Goal: Task Accomplishment & Management: Complete application form

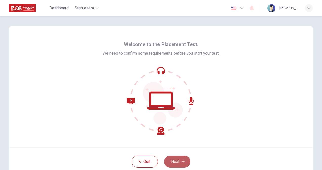
click at [185, 163] on button "Next" at bounding box center [177, 162] width 26 height 12
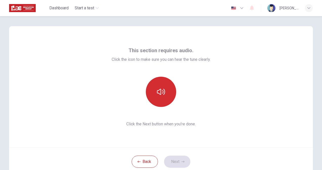
click at [169, 97] on button "button" at bounding box center [161, 92] width 30 height 30
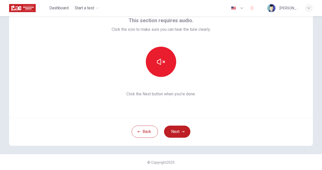
scroll to position [30, 0]
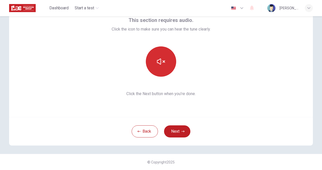
click at [163, 70] on button "button" at bounding box center [161, 62] width 30 height 30
click at [158, 61] on icon "button" at bounding box center [161, 62] width 8 height 8
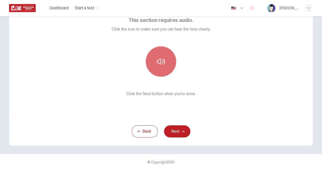
click at [164, 64] on button "button" at bounding box center [161, 62] width 30 height 30
click at [162, 65] on icon "button" at bounding box center [161, 62] width 8 height 8
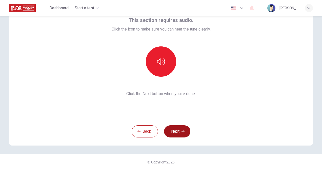
click at [172, 132] on button "Next" at bounding box center [177, 132] width 26 height 12
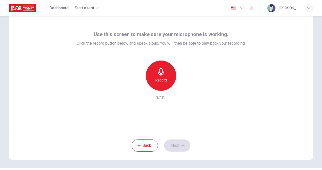
scroll to position [5, 0]
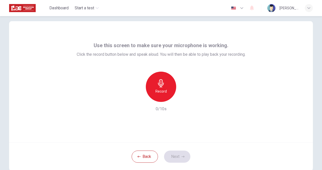
click at [156, 92] on h6 "Record" at bounding box center [160, 91] width 11 height 6
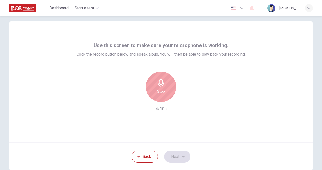
click at [157, 92] on h6 "Stop" at bounding box center [161, 91] width 8 height 6
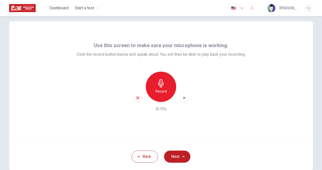
click at [182, 99] on icon "button" at bounding box center [183, 98] width 5 height 5
click at [174, 155] on button "Next" at bounding box center [177, 157] width 26 height 12
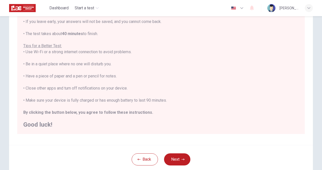
scroll to position [81, 0]
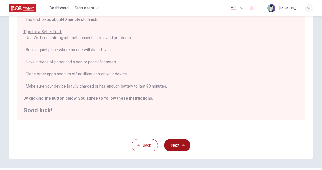
click at [174, 147] on button "Next" at bounding box center [177, 146] width 26 height 12
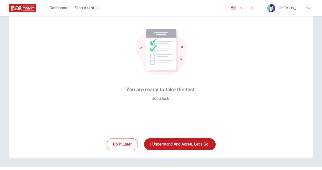
scroll to position [25, 0]
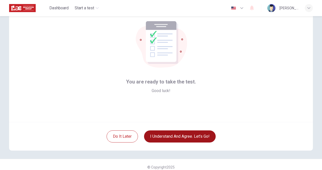
click at [180, 136] on button "I understand and agree. Let’s go!" at bounding box center [180, 137] width 72 height 12
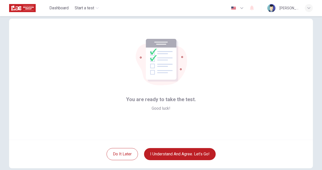
scroll to position [0, 0]
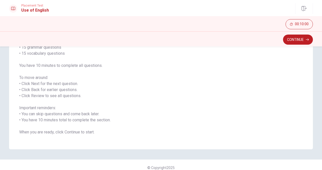
scroll to position [56, 0]
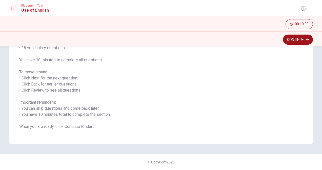
click at [299, 43] on button "Continue" at bounding box center [298, 40] width 30 height 10
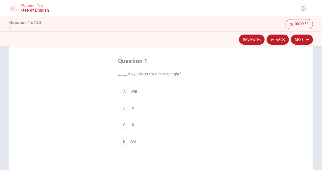
scroll to position [31, 0]
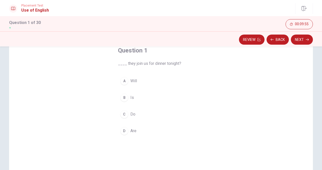
click at [125, 82] on div "A" at bounding box center [124, 81] width 8 height 8
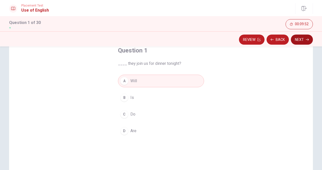
click at [300, 39] on button "Next" at bounding box center [301, 40] width 22 height 10
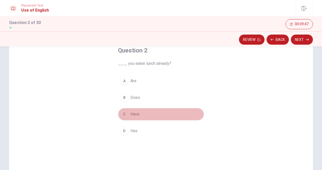
click at [124, 116] on div "C" at bounding box center [124, 114] width 8 height 8
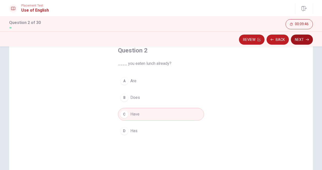
click at [299, 38] on button "Next" at bounding box center [301, 40] width 22 height 10
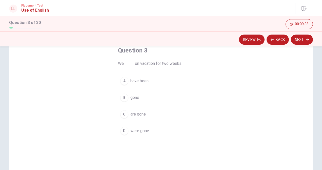
click at [123, 83] on div "A" at bounding box center [124, 81] width 8 height 8
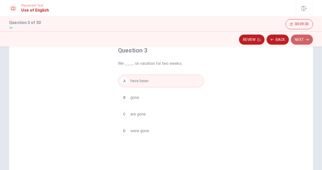
click at [307, 40] on icon "button" at bounding box center [306, 39] width 3 height 3
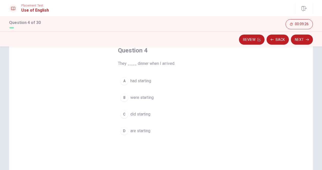
click at [120, 100] on div "B" at bounding box center [124, 98] width 8 height 8
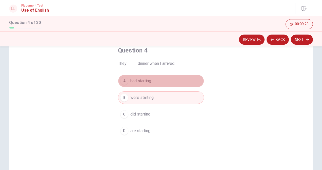
click at [126, 82] on div "A" at bounding box center [124, 81] width 8 height 8
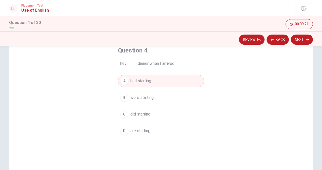
click at [125, 99] on div "B" at bounding box center [124, 98] width 8 height 8
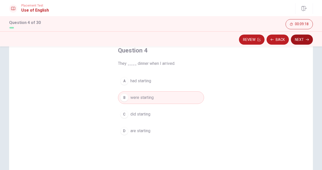
click at [308, 38] on button "Next" at bounding box center [301, 40] width 22 height 10
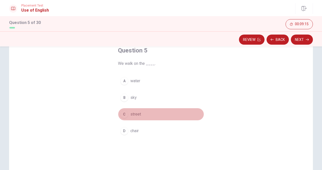
click at [122, 115] on div "C" at bounding box center [124, 114] width 8 height 8
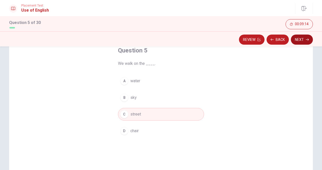
click at [304, 37] on button "Next" at bounding box center [301, 40] width 22 height 10
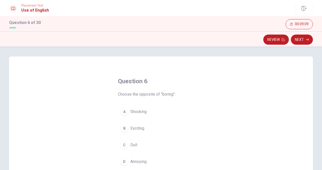
scroll to position [25, 0]
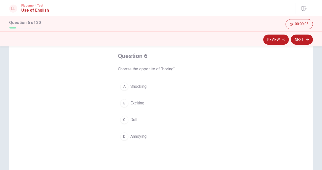
click at [123, 105] on div "B" at bounding box center [124, 103] width 8 height 8
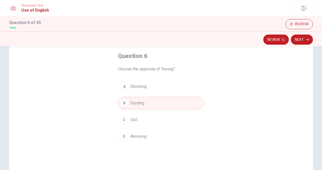
click at [308, 40] on button "Next" at bounding box center [301, 40] width 22 height 10
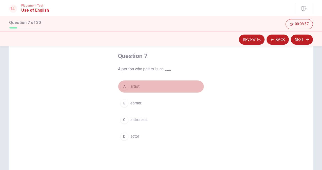
click at [123, 86] on div "A" at bounding box center [124, 87] width 8 height 8
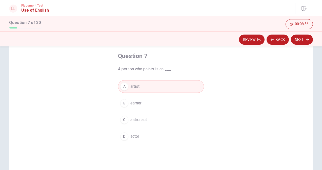
drag, startPoint x: 299, startPoint y: 36, endPoint x: 297, endPoint y: 39, distance: 3.0
click at [298, 37] on button "Next" at bounding box center [301, 40] width 22 height 10
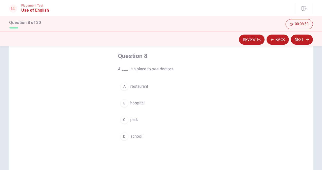
click at [120, 103] on div "B" at bounding box center [124, 103] width 8 height 8
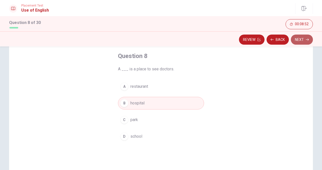
click at [302, 41] on button "Next" at bounding box center [301, 40] width 22 height 10
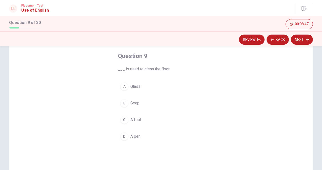
click at [123, 105] on div "B" at bounding box center [124, 103] width 8 height 8
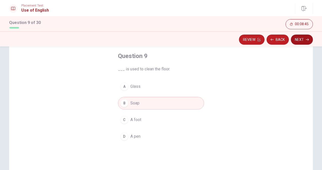
click at [305, 42] on button "Next" at bounding box center [301, 40] width 22 height 10
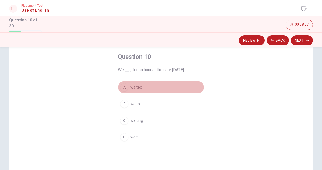
click at [126, 89] on div "A" at bounding box center [124, 87] width 8 height 8
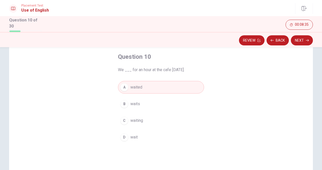
click at [297, 42] on button "Next" at bounding box center [301, 40] width 22 height 10
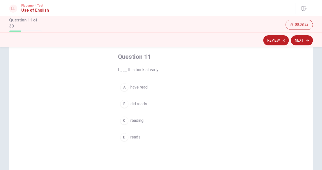
click at [123, 87] on div "A" at bounding box center [124, 87] width 8 height 8
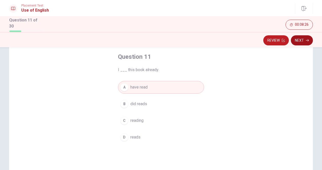
click at [305, 39] on button "Next" at bounding box center [301, 40] width 22 height 10
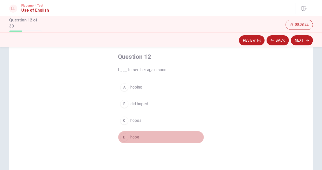
click at [123, 137] on div "D" at bounding box center [124, 137] width 8 height 8
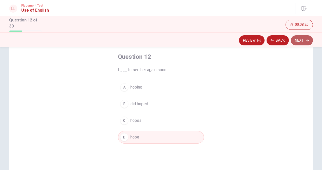
click at [301, 41] on button "Next" at bounding box center [301, 40] width 22 height 10
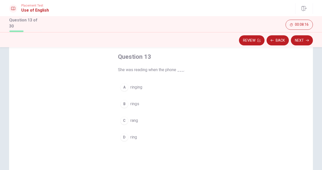
click at [124, 122] on div "C" at bounding box center [124, 121] width 8 height 8
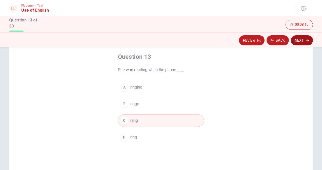
click at [300, 42] on button "Next" at bounding box center [301, 40] width 22 height 10
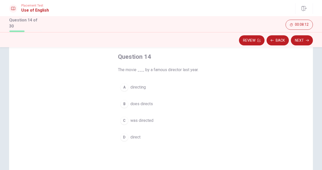
click at [123, 119] on div "C" at bounding box center [124, 121] width 8 height 8
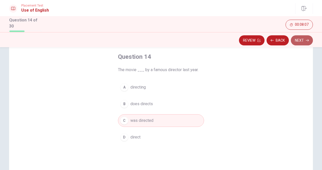
click at [304, 38] on button "Next" at bounding box center [301, 40] width 22 height 10
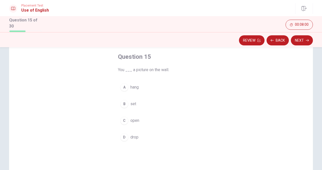
click at [120, 88] on div "A" at bounding box center [124, 87] width 8 height 8
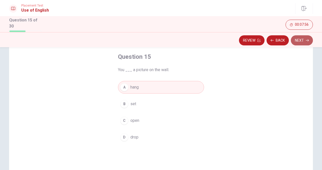
click at [307, 39] on icon "button" at bounding box center [306, 40] width 3 height 2
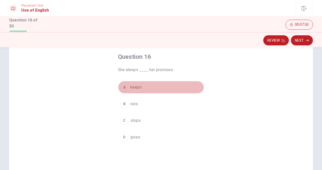
click at [125, 87] on div "A" at bounding box center [124, 87] width 8 height 8
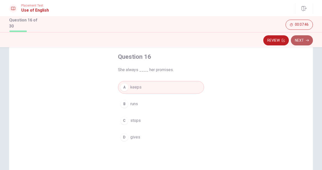
click at [304, 42] on button "Next" at bounding box center [301, 40] width 22 height 10
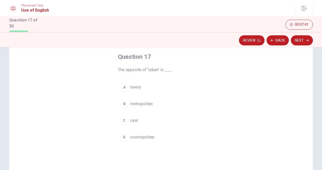
click at [123, 119] on div "C" at bounding box center [124, 121] width 8 height 8
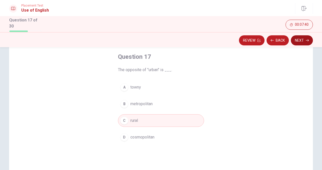
click at [300, 39] on button "Next" at bounding box center [301, 40] width 22 height 10
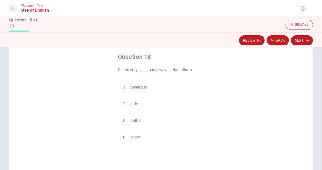
click at [126, 85] on div "A" at bounding box center [124, 87] width 8 height 8
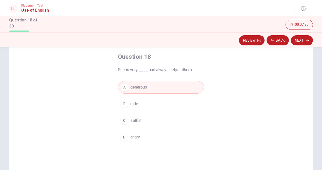
click at [305, 40] on button "Next" at bounding box center [301, 40] width 22 height 10
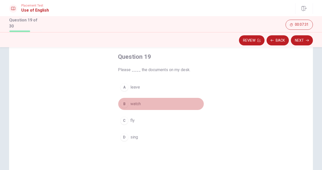
click at [124, 103] on div "B" at bounding box center [124, 104] width 8 height 8
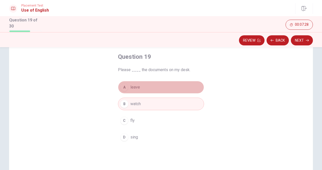
click at [130, 85] on span "leave" at bounding box center [135, 87] width 10 height 6
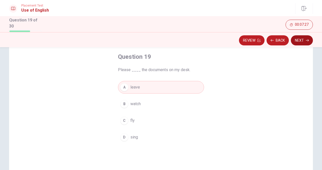
click at [301, 39] on button "Next" at bounding box center [301, 40] width 22 height 10
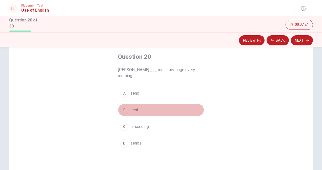
click at [123, 106] on div "B" at bounding box center [124, 110] width 8 height 8
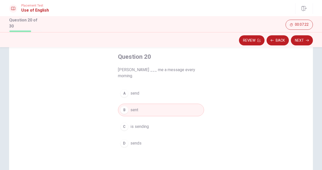
click at [127, 87] on button "A send" at bounding box center [161, 93] width 86 height 13
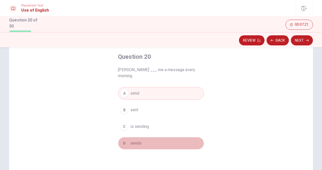
click at [128, 138] on button "D sends" at bounding box center [161, 143] width 86 height 13
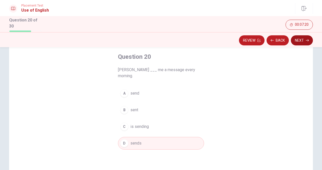
click at [302, 37] on button "Next" at bounding box center [301, 40] width 22 height 10
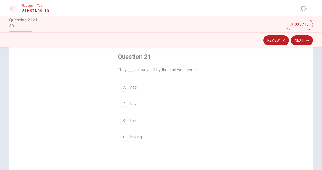
click at [125, 88] on div "A" at bounding box center [124, 87] width 8 height 8
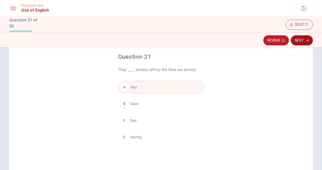
click at [301, 43] on button "Next" at bounding box center [301, 40] width 22 height 10
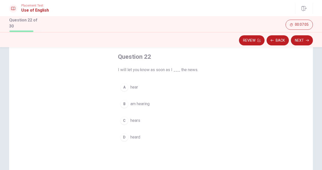
click at [124, 89] on div "A" at bounding box center [124, 87] width 8 height 8
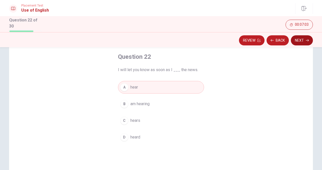
click at [304, 40] on button "Next" at bounding box center [301, 40] width 22 height 10
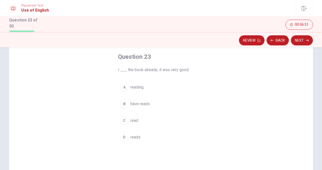
click at [123, 119] on div "C" at bounding box center [124, 121] width 8 height 8
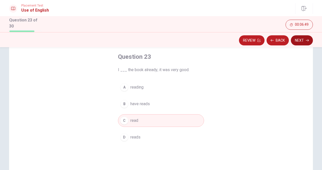
click at [301, 42] on button "Next" at bounding box center [301, 40] width 22 height 10
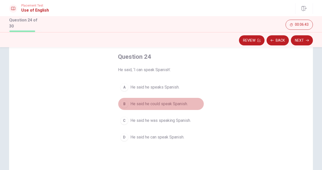
click at [122, 103] on div "B" at bounding box center [124, 104] width 8 height 8
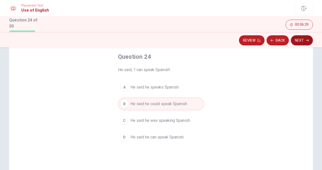
click at [303, 40] on button "Next" at bounding box center [301, 40] width 22 height 10
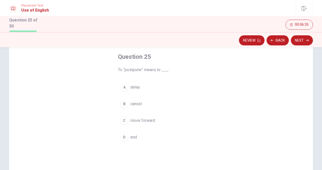
click at [123, 119] on div "C" at bounding box center [124, 121] width 8 height 8
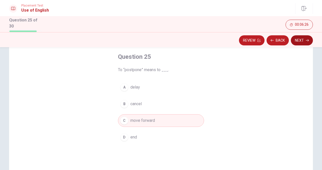
click at [297, 42] on button "Next" at bounding box center [301, 40] width 22 height 10
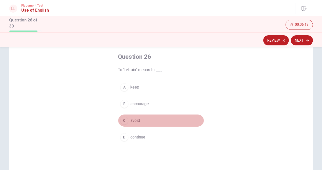
click at [123, 120] on div "C" at bounding box center [124, 121] width 8 height 8
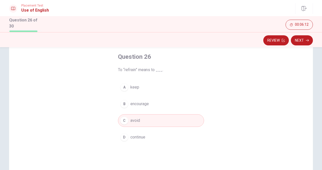
click at [304, 41] on button "Next" at bounding box center [301, 40] width 22 height 10
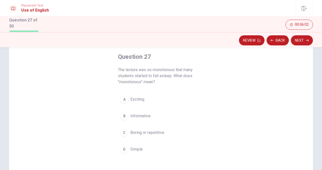
click at [122, 132] on div "C" at bounding box center [124, 133] width 8 height 8
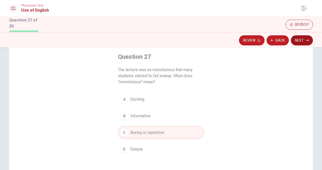
click at [302, 38] on button "Next" at bounding box center [301, 40] width 22 height 10
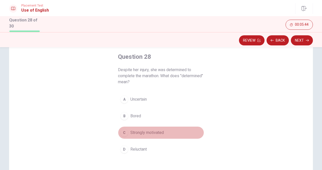
click at [121, 134] on div "C" at bounding box center [124, 133] width 8 height 8
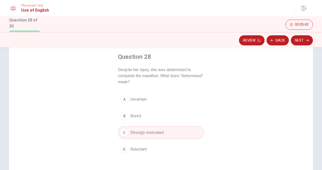
click at [299, 41] on button "Next" at bounding box center [301, 40] width 22 height 10
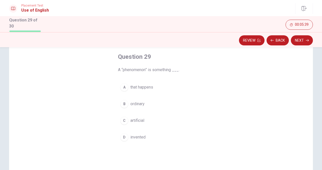
click at [126, 88] on div "A" at bounding box center [124, 87] width 8 height 8
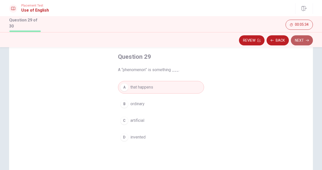
click at [301, 38] on button "Next" at bounding box center [301, 40] width 22 height 10
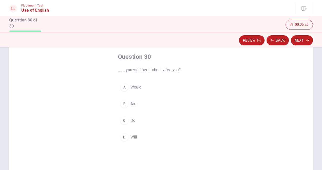
click at [125, 87] on div "A" at bounding box center [124, 87] width 8 height 8
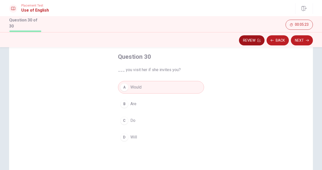
click at [251, 40] on button "Review" at bounding box center [252, 40] width 26 height 10
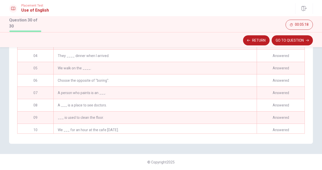
scroll to position [0, 0]
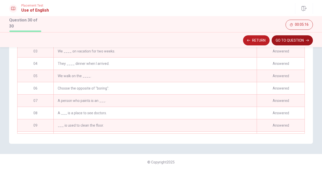
click at [292, 41] on button "GO TO QUESTION" at bounding box center [291, 40] width 41 height 10
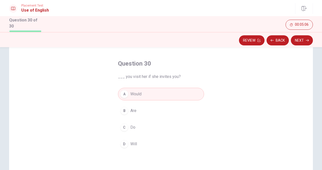
scroll to position [25, 0]
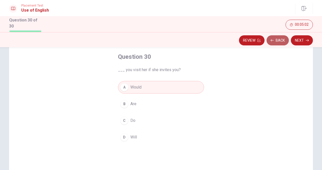
click at [277, 41] on button "Back" at bounding box center [277, 40] width 22 height 10
click at [278, 41] on button "Back" at bounding box center [277, 40] width 22 height 10
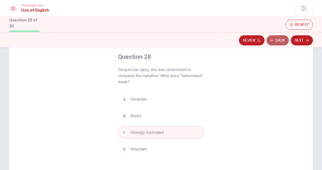
click at [278, 41] on button "Back" at bounding box center [277, 40] width 22 height 10
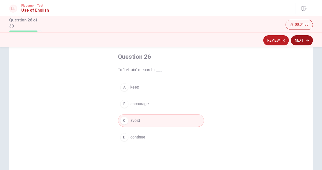
click at [297, 39] on button "Next" at bounding box center [301, 40] width 22 height 10
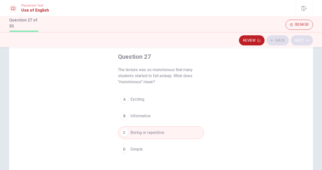
click at [297, 39] on div "Review Back Next" at bounding box center [160, 41] width 303 height 10
click at [298, 42] on button "Next" at bounding box center [301, 40] width 22 height 10
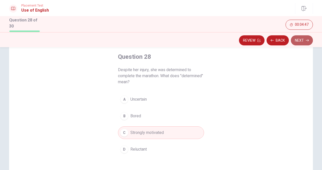
click at [298, 42] on button "Next" at bounding box center [301, 40] width 22 height 10
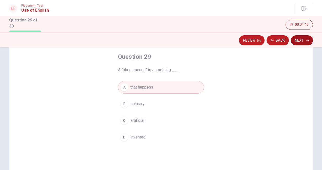
click at [298, 42] on button "Next" at bounding box center [301, 40] width 22 height 10
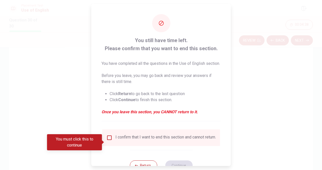
scroll to position [24, 0]
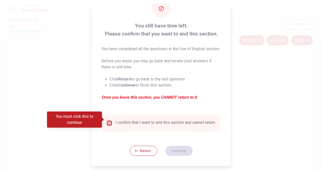
click at [108, 120] on input "You must click this to continue" at bounding box center [109, 123] width 6 height 6
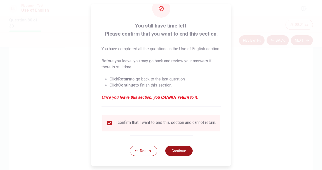
click at [180, 151] on button "Continue" at bounding box center [178, 151] width 27 height 10
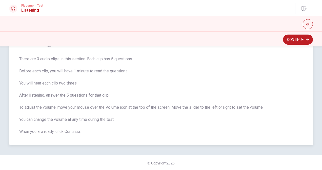
scroll to position [30, 0]
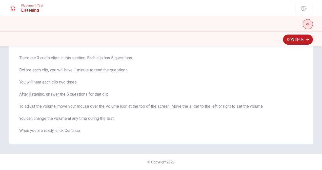
click at [307, 25] on icon "button" at bounding box center [307, 24] width 3 height 3
click at [233, 92] on span "There are 3 audio clips in this section. Each clip has 5 questions. Before each…" at bounding box center [160, 94] width 283 height 79
click at [290, 42] on button "Continue" at bounding box center [298, 40] width 30 height 10
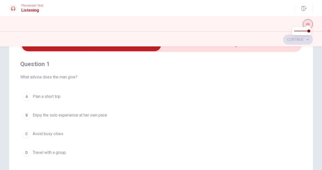
click at [305, 26] on button "button" at bounding box center [307, 24] width 10 height 10
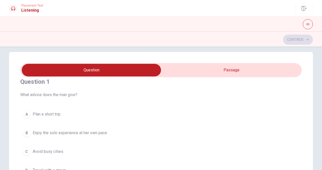
scroll to position [0, 0]
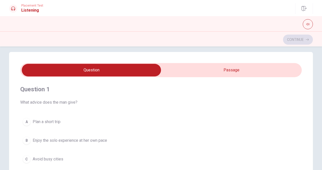
click at [223, 73] on input "checkbox" at bounding box center [91, 70] width 422 height 13
checkbox input "true"
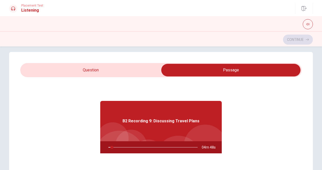
type input "4"
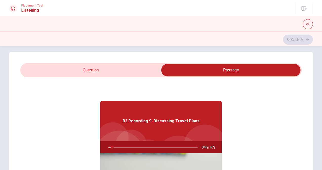
click at [109, 71] on input "checkbox" at bounding box center [231, 70] width 422 height 13
checkbox input "false"
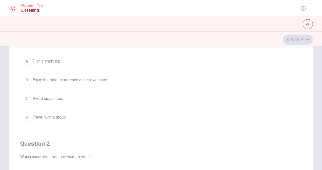
type input "19"
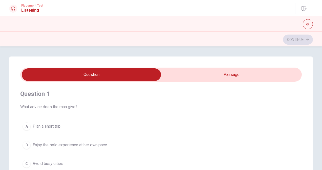
click at [230, 76] on input "checkbox" at bounding box center [91, 75] width 422 height 13
checkbox input "true"
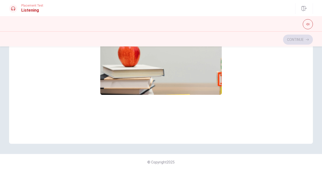
scroll to position [15, 0]
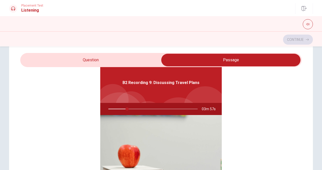
type input "21"
click at [119, 61] on input "checkbox" at bounding box center [231, 60] width 422 height 13
checkbox input "false"
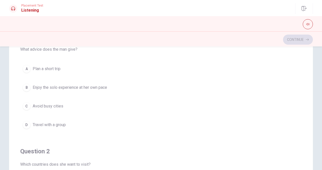
scroll to position [25, 0]
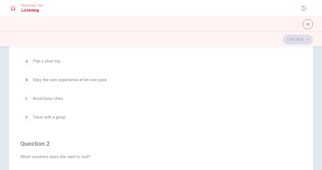
click at [67, 81] on span "Enjoy the solo experience at her own pace" at bounding box center [70, 80] width 74 height 6
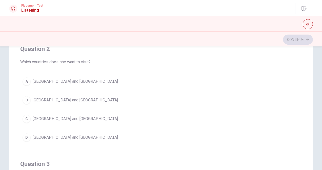
scroll to position [126, 0]
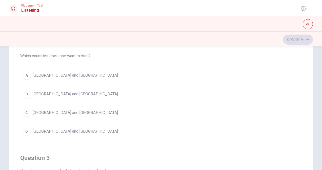
click at [44, 76] on span "[GEOGRAPHIC_DATA] and [GEOGRAPHIC_DATA]" at bounding box center [75, 76] width 85 height 6
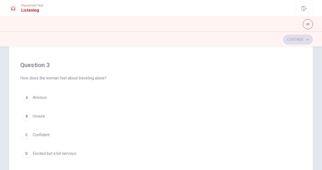
scroll to position [228, 0]
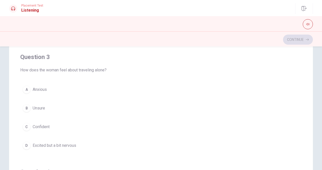
click at [43, 143] on span "Excited but a bit nervous" at bounding box center [54, 146] width 43 height 6
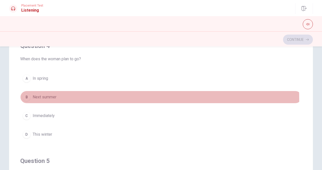
click at [51, 97] on span "Next summer" at bounding box center [45, 97] width 24 height 6
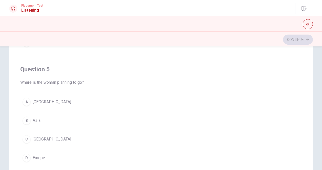
scroll to position [90, 0]
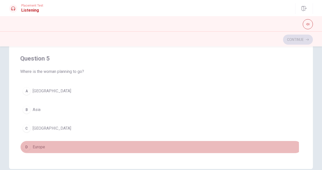
click at [40, 145] on span "Europe" at bounding box center [39, 147] width 12 height 6
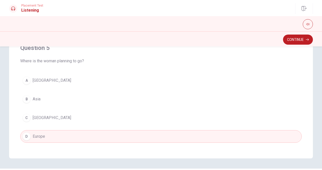
scroll to position [116, 0]
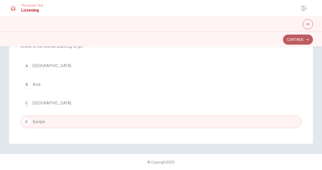
click at [294, 41] on button "Continue" at bounding box center [298, 40] width 30 height 10
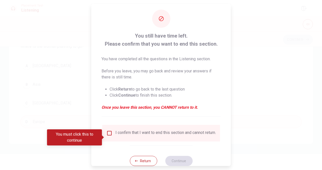
scroll to position [18, 0]
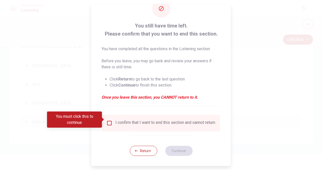
click at [110, 120] on input "You must click this to continue" at bounding box center [109, 123] width 6 height 6
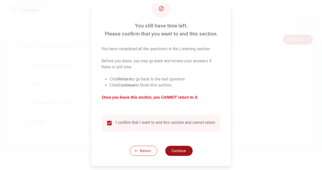
click at [180, 152] on button "Continue" at bounding box center [178, 151] width 27 height 10
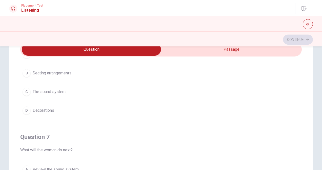
scroll to position [0, 0]
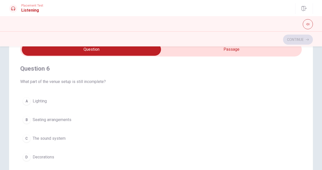
click at [28, 138] on div "C" at bounding box center [26, 139] width 8 height 8
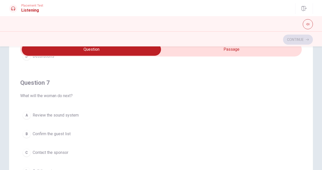
scroll to position [126, 0]
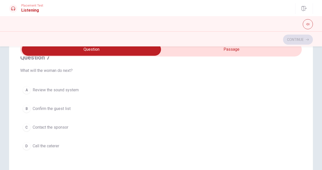
click at [40, 144] on span "Call the caterer" at bounding box center [46, 146] width 27 height 6
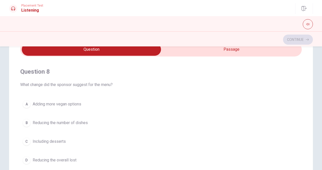
scroll to position [253, 0]
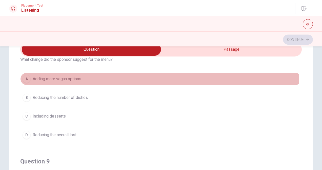
click at [60, 76] on span "Adding more vegan options" at bounding box center [57, 79] width 49 height 6
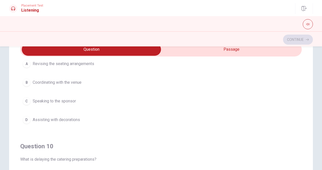
scroll to position [355, 0]
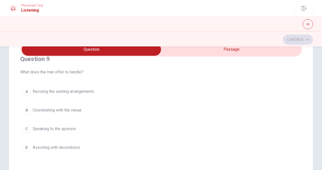
click at [72, 108] on span "Coordinating with the venue" at bounding box center [57, 110] width 49 height 6
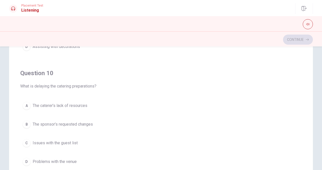
scroll to position [101, 0]
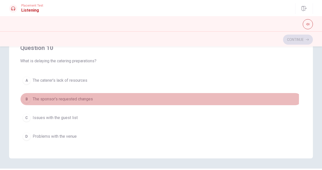
click at [50, 96] on span "The sponsor’s requested changes" at bounding box center [63, 99] width 60 height 6
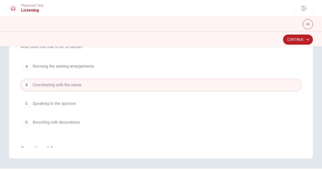
scroll to position [280, 0]
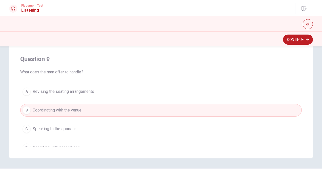
click at [33, 146] on span "Assisting with decorations" at bounding box center [56, 148] width 47 height 6
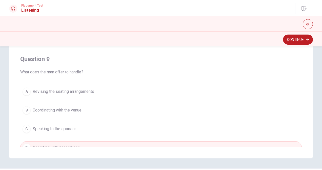
click at [74, 107] on span "Coordinating with the venue" at bounding box center [57, 110] width 49 height 6
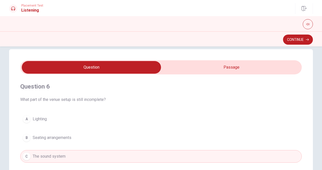
scroll to position [0, 0]
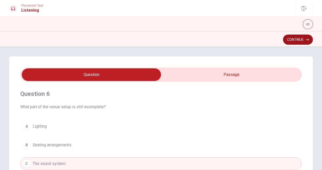
click at [292, 36] on button "Continue" at bounding box center [298, 40] width 30 height 10
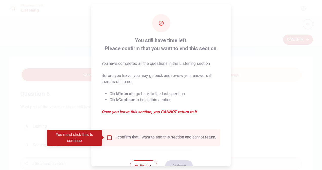
click at [109, 137] on input "You must click this to continue" at bounding box center [109, 138] width 6 height 6
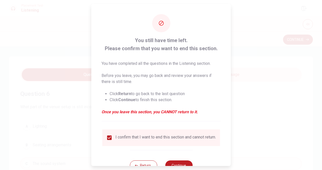
scroll to position [18, 0]
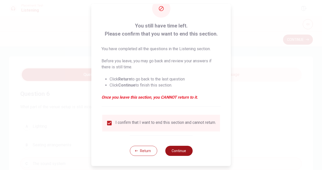
click at [184, 149] on button "Continue" at bounding box center [178, 151] width 27 height 10
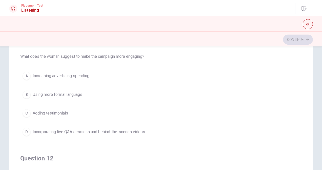
scroll to position [25, 0]
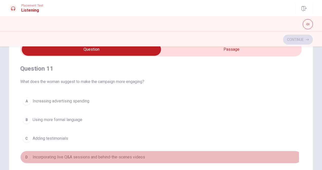
click at [22, 158] on div "D" at bounding box center [26, 157] width 8 height 8
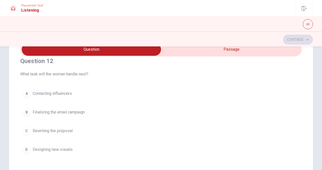
scroll to position [126, 0]
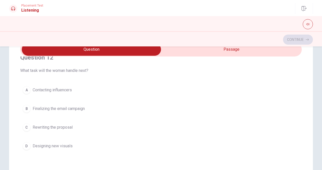
click at [34, 88] on span "Contacting influencers" at bounding box center [52, 90] width 39 height 6
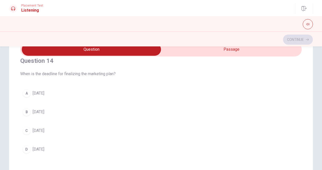
scroll to position [354, 0]
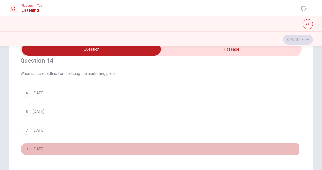
click at [44, 147] on span "[DATE]" at bounding box center [39, 149] width 12 height 6
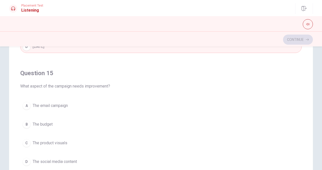
scroll to position [101, 0]
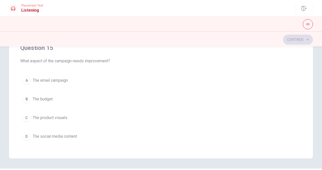
click at [56, 134] on span "The social media content" at bounding box center [55, 137] width 44 height 6
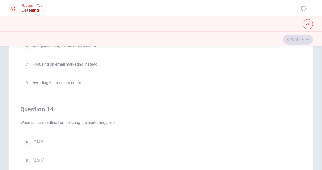
scroll to position [178, 0]
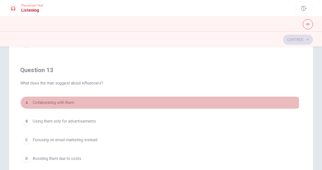
click at [47, 102] on span "Collaborating with them" at bounding box center [53, 103] width 41 height 6
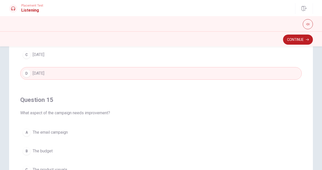
scroll to position [101, 0]
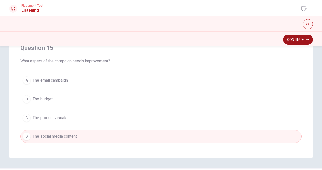
click at [296, 38] on button "Continue" at bounding box center [298, 40] width 30 height 10
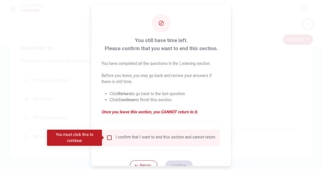
click at [109, 138] on input "You must click this to continue" at bounding box center [109, 138] width 6 height 6
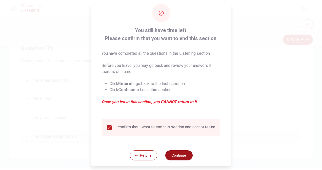
scroll to position [18, 0]
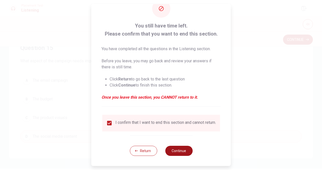
click at [183, 151] on button "Continue" at bounding box center [178, 151] width 27 height 10
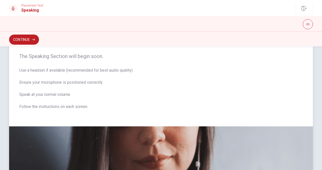
scroll to position [0, 0]
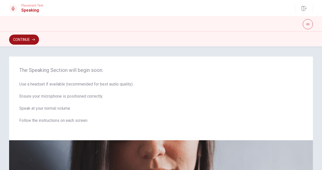
click at [23, 36] on button "Continue" at bounding box center [24, 40] width 30 height 10
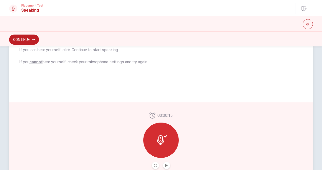
scroll to position [133, 0]
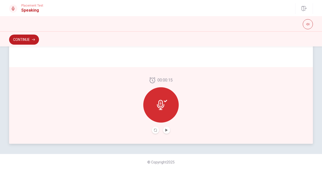
click at [167, 132] on button "Play Audio" at bounding box center [166, 130] width 7 height 7
click at [167, 129] on button "Pause Audio" at bounding box center [166, 130] width 7 height 7
click at [165, 130] on icon "Play Audio" at bounding box center [166, 130] width 2 height 3
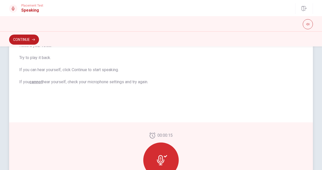
scroll to position [82, 0]
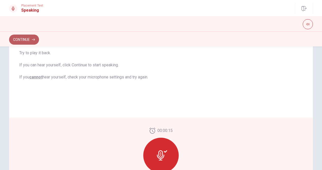
click at [29, 40] on button "Continue" at bounding box center [24, 40] width 30 height 10
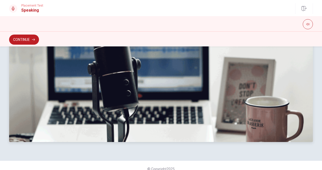
scroll to position [148, 0]
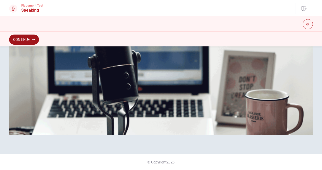
click at [31, 37] on button "Continue" at bounding box center [24, 40] width 30 height 10
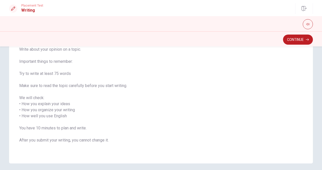
scroll to position [51, 0]
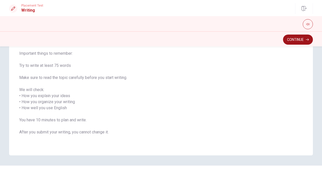
click at [302, 42] on button "Continue" at bounding box center [298, 40] width 30 height 10
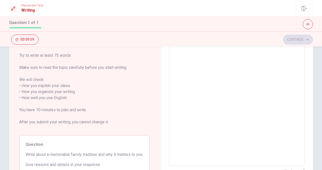
click at [200, 81] on textarea at bounding box center [236, 95] width 128 height 134
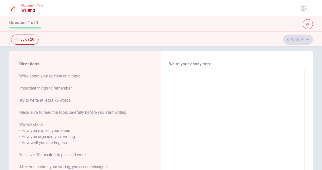
scroll to position [0, 0]
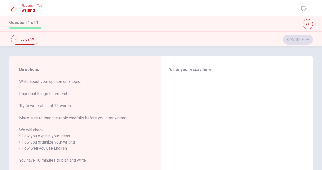
click at [189, 87] on textarea at bounding box center [236, 146] width 128 height 134
type textarea "j"
type textarea "x"
type textarea "M"
type textarea "x"
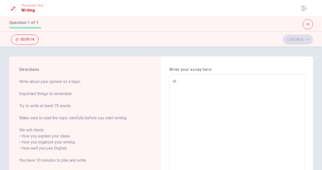
type textarea "My"
type textarea "x"
type textarea "My"
type textarea "x"
type textarea "My m"
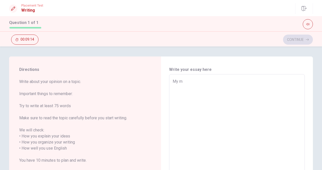
type textarea "x"
type textarea "My me"
type textarea "x"
type textarea "My mem"
type textarea "x"
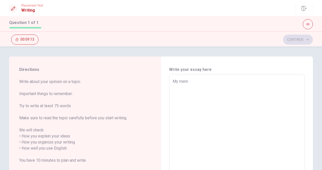
type textarea "My memo"
type textarea "x"
type textarea "My memor"
type textarea "x"
type textarea "My memori"
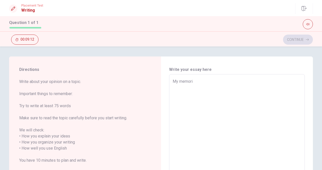
type textarea "x"
type textarea "My memorib"
type textarea "x"
type textarea "My memoribl"
type textarea "x"
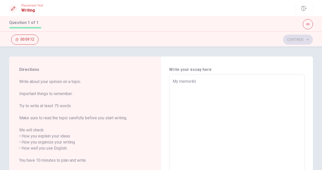
type textarea "My memorible"
type textarea "x"
type textarea "My memorible"
type textarea "x"
type textarea "My memorible t"
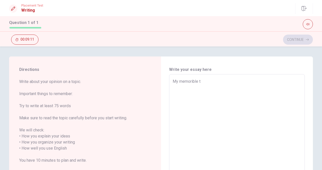
type textarea "x"
type textarea "My memorible tr"
type textarea "x"
type textarea "My memorible tra"
type textarea "x"
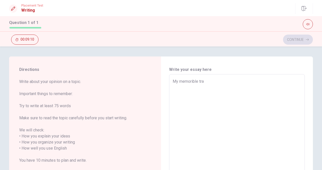
type textarea "My memorible trad"
type textarea "x"
type textarea "My memorible tradi"
type textarea "x"
type textarea "My memorible trad"
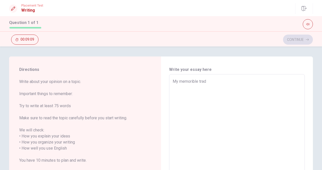
type textarea "x"
type textarea "My memorible tra"
type textarea "x"
type textarea "My memorible tr"
type textarea "x"
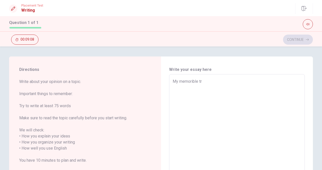
type textarea "My memorible t"
type textarea "x"
type textarea "My memorible"
type textarea "x"
type textarea "My memorible f"
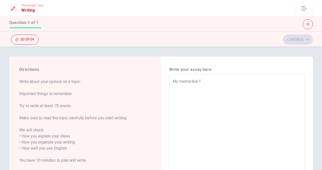
type textarea "x"
type textarea "My memorible fa"
type textarea "x"
type textarea "My memorible fam"
type textarea "x"
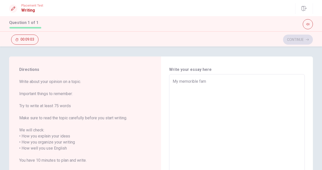
type textarea "My memorible fami"
type textarea "x"
type textarea "My memorible famil"
type textarea "x"
type textarea "My memorible family"
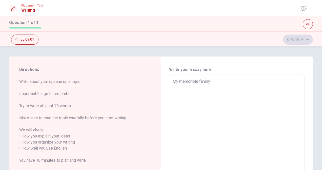
type textarea "x"
type textarea "My memorible family"
type textarea "x"
type textarea "My memorible family t"
type textarea "x"
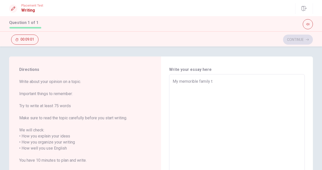
type textarea "My memorible family tr"
type textarea "x"
type textarea "My memorible family tra"
type textarea "x"
type textarea "My memorible family trad"
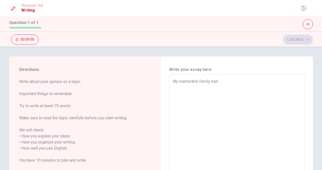
type textarea "x"
type textarea "My memorible family tradi"
type textarea "x"
type textarea "My memorible family tradit"
type textarea "x"
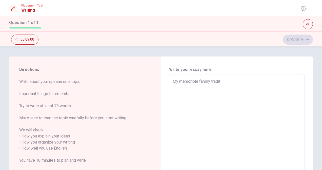
type textarea "My memorible family traditi"
type textarea "x"
type textarea "My memorible family traditio"
type textarea "x"
type textarea "My memorible family tradition"
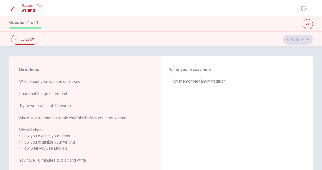
type textarea "x"
type textarea "My memorible family tradition"
type textarea "x"
type textarea "My memorible family tradition i"
type textarea "x"
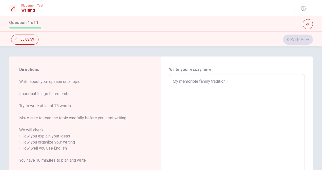
type textarea "My memorible family tradition is"
type textarea "x"
type textarea "My memorible family tradition is"
type textarea "x"
type textarea "My memorible family tradition is t"
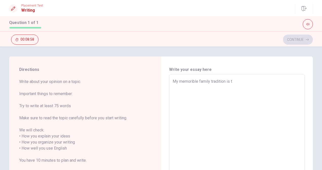
type textarea "x"
type textarea "My memorible family tradition is to"
type textarea "x"
type textarea "My memorible family tradition is to"
type textarea "x"
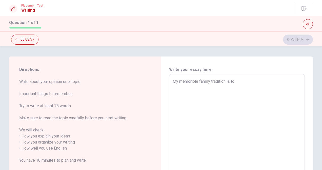
type textarea "My memorible family tradition is to m"
type textarea "x"
type textarea "My memorible family tradition is to ma"
type textarea "x"
type textarea "My memorible family tradition is to mak"
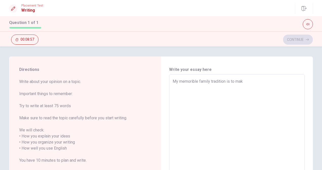
type textarea "x"
type textarea "My memorible family tradition is to make"
type textarea "x"
type textarea "My memorible family tradition is to make"
type textarea "x"
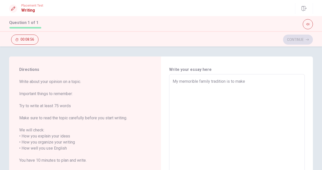
type textarea "My memorible family tradition is to make r"
type textarea "x"
type textarea "My memorible family tradition is to make ri"
type textarea "x"
type textarea "My memorible family tradition is to make ric"
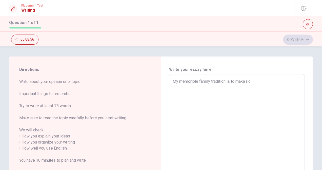
type textarea "x"
type textarea "My memorible family tradition is to make rice"
type textarea "x"
type textarea "My memorible family tradition is to make rice"
type textarea "x"
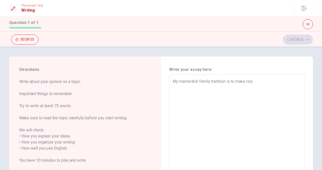
type textarea "My memorible family tradition is to make rice c"
type textarea "x"
type textarea "My memorible family tradition is to make rice ca"
type textarea "x"
type textarea "My memorible family tradition is to make rice cak"
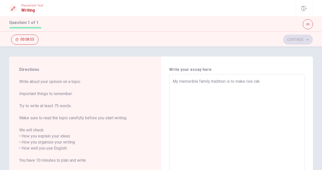
type textarea "x"
type textarea "My memorible family tradition is to make rice cake"
type textarea "x"
type textarea "My memorible family tradition is to make rice cakes"
type textarea "x"
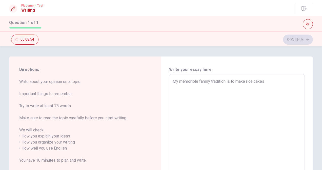
type textarea "My memorible family tradition is to make rice cakes"
type textarea "x"
type textarea "My memorible family tradition is to make rice cakes i"
type textarea "x"
type textarea "My memorible family tradition is to make rice cakes in"
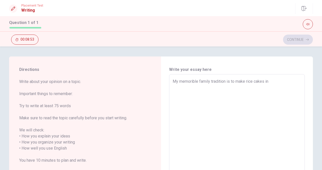
type textarea "x"
type textarea "My memorible family tradition is to make rice cakes in"
type textarea "x"
type textarea "My memorible family tradition is to make rice cakes in J"
type textarea "x"
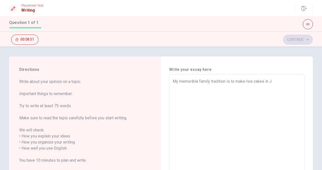
type textarea "My memorible family tradition is to make rice cakes in [GEOGRAPHIC_DATA]"
type textarea "x"
type textarea "My memorible family tradition is to make rice cakes in [GEOGRAPHIC_DATA]"
type textarea "x"
type textarea "My memorible family tradition is to make rice cakes in [GEOGRAPHIC_DATA]"
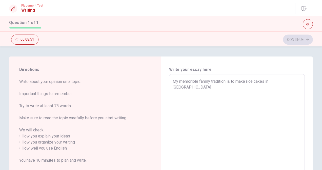
type textarea "x"
type textarea "My memorible family tradition is to make rice cakes in [GEOGRAPHIC_DATA]"
type textarea "x"
type textarea "My memorible family tradition is to make rice cakes in [GEOGRAPHIC_DATA]"
type textarea "x"
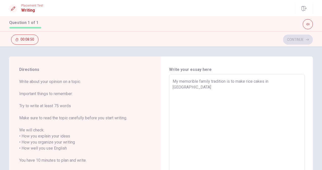
type textarea "My memorible family tradition is to make rice cakes in [GEOGRAPHIC_DATA]"
type textarea "x"
type textarea "My memorible family tradition is to make rice cakes in Japanese"
type textarea "x"
type textarea "My memorible family tradition is to make rice cakes in Japanese"
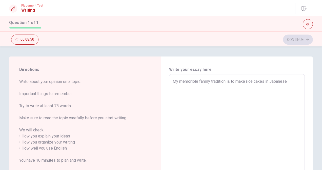
type textarea "x"
type textarea "My memorible family tradition is to make rice cakes in Japanese H"
type textarea "x"
type textarea "My memorible family tradition is to make rice cakes in Japanese Ha"
type textarea "x"
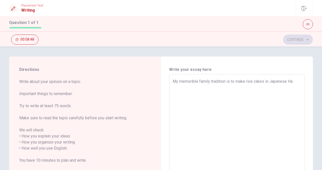
type textarea "My memorible family tradition is to make rice cakes in Japanese Hal"
type textarea "x"
type textarea "My memorible family tradition is to make rice cakes in [GEOGRAPHIC_DATA]"
type textarea "x"
type textarea "My memorible family tradition is to make rice cakes in Japanese Hallo"
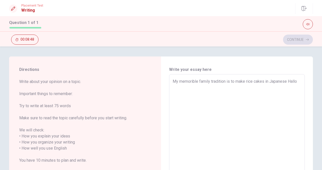
type textarea "x"
type textarea "My memorible family tradition is to make rice cakes in Japanese Hallow"
type textarea "x"
type textarea "My memorible family tradition is to make rice cakes in Japanese Hallowe"
type textarea "x"
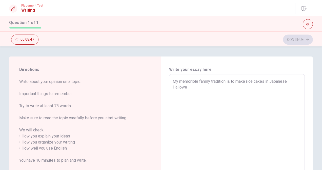
type textarea "My memorible family tradition is to make rice cakes in Japanese Hallowee"
type textarea "x"
type textarea "My memorible family tradition is to make rice cakes in Japanese [DATE]"
type textarea "x"
type textarea "My memorible family tradition is to make rice cakes in Japanese [DATE]"
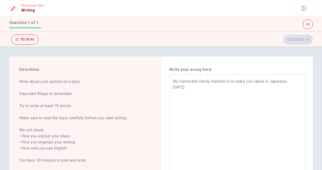
type textarea "x"
type textarea "My memorible family tradition is to make rice cakes in Japanese [DATE] e"
type textarea "x"
type textarea "My memorible family tradition is to make rice cakes in Japanese [DATE] ev"
type textarea "x"
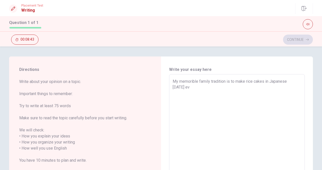
type textarea "My memorible family tradition is to make rice cakes in Japanese [DATE] eve"
type textarea "x"
type textarea "My memorible family tradition is to make rice cakes in Japanese [DATE] ever"
type textarea "x"
type textarea "My memorible family tradition is to make rice cakes in Japanese [DATE] every"
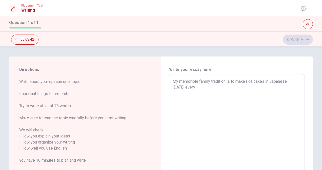
type textarea "x"
type textarea "My memorible family tradition is to make rice cakes in Japanese [DATE] every"
type textarea "x"
type textarea "My memorible family tradition is to make rice cakes in Japanese [DATE] every y"
type textarea "x"
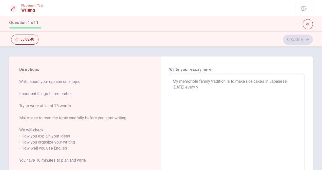
type textarea "My memorible family tradition is to make rice cakes in Japanese [DATE] every ye"
type textarea "x"
type textarea "My memorible family tradition is to make rice cakes in Japanese [DATE] every yea"
type textarea "x"
type textarea "My memorible family tradition is to make rice cakes in Japanese [DATE] every ye…"
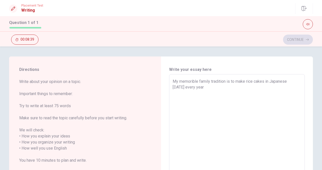
type textarea "x"
type textarea "My memorible family tradition is to make rice cakes in Japanese [DATE] every ye…"
type textarea "x"
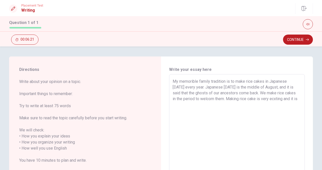
click at [245, 99] on textarea "My memorible family tradition is to make rice cakes in Japanese [DATE] every ye…" at bounding box center [236, 146] width 128 height 134
click at [221, 108] on textarea "My memorible family tradition is to make rice cakes in Japanese [DATE] every ye…" at bounding box center [236, 146] width 128 height 134
click at [264, 100] on textarea "My memorible family tradition is to make rice cakes in Japanese [DATE] every ye…" at bounding box center [236, 146] width 128 height 134
click at [189, 107] on textarea "My memorible family tradition is to make rice cakes in Japanese [DATE] every ye…" at bounding box center [236, 146] width 128 height 134
click at [243, 98] on textarea "My memorible family tradition is to make rice cakes in Japanese [DATE] every ye…" at bounding box center [236, 146] width 128 height 134
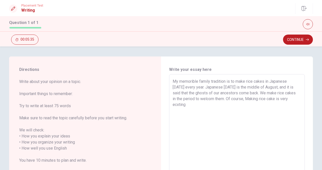
click at [266, 98] on textarea "My memorible family tradition is to make rice cakes in Japanese [DATE] every ye…" at bounding box center [236, 146] width 128 height 134
click at [205, 107] on textarea "My memorible family tradition is to make rice cakes in Japanese [DATE] every ye…" at bounding box center [236, 146] width 128 height 134
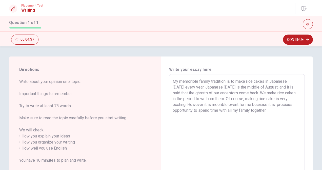
click at [291, 109] on textarea "My memorible family tradition is to make rice cakes in Japanese [DATE] every ye…" at bounding box center [236, 146] width 128 height 134
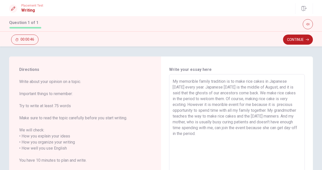
scroll to position [25, 0]
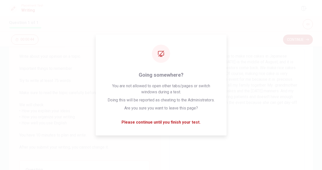
click at [266, 118] on textarea "My memorible family tradition is to make rice cakes in Japanese [DATE] every ye…" at bounding box center [236, 120] width 128 height 134
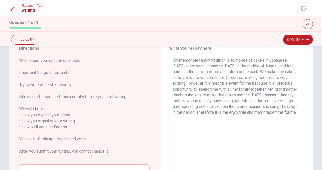
scroll to position [0, 0]
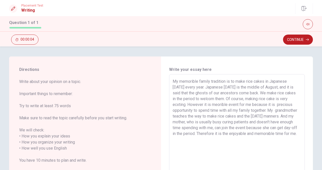
click at [192, 138] on textarea "My memorible family tradition is to make rice cakes in Japanese [DATE] every ye…" at bounding box center [236, 146] width 128 height 134
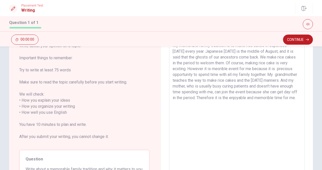
scroll to position [25, 0]
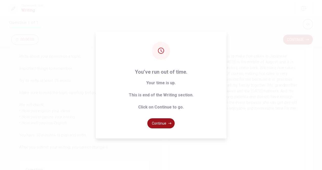
click at [157, 123] on button "Continue" at bounding box center [160, 124] width 27 height 10
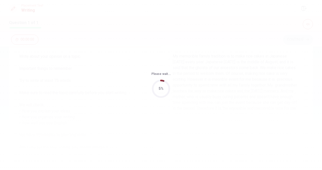
scroll to position [0, 0]
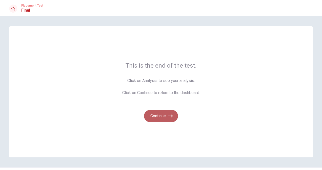
click at [163, 116] on button "Continue" at bounding box center [161, 116] width 34 height 12
